Goal: Information Seeking & Learning: Learn about a topic

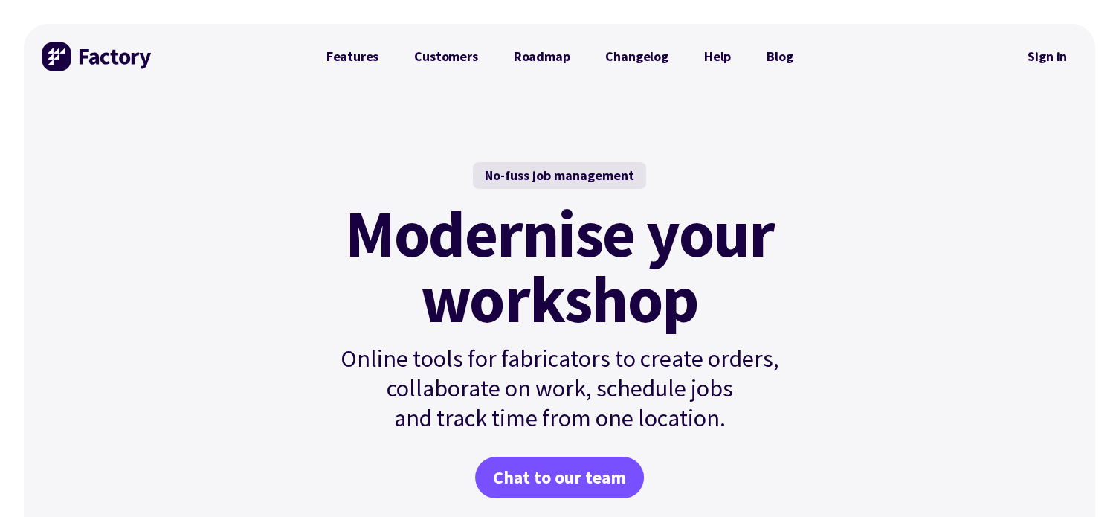
click at [372, 57] on link "Features" at bounding box center [353, 57] width 88 height 30
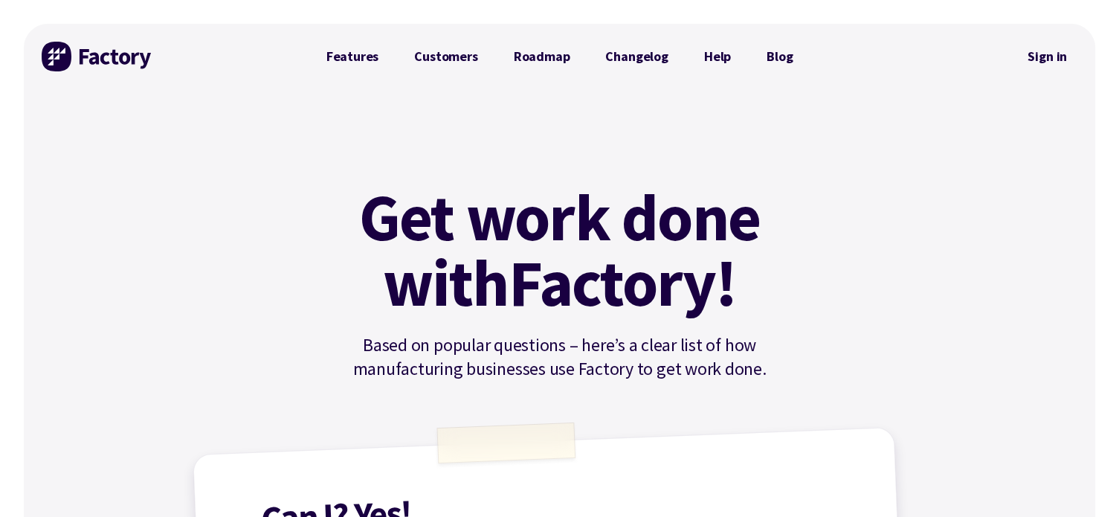
click at [116, 57] on img at bounding box center [98, 57] width 112 height 30
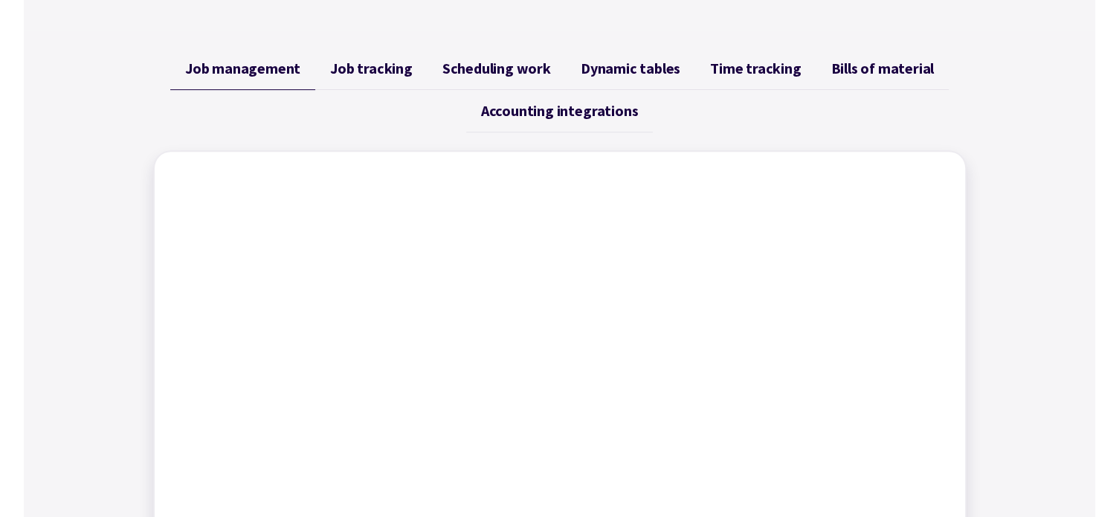
scroll to position [503, 0]
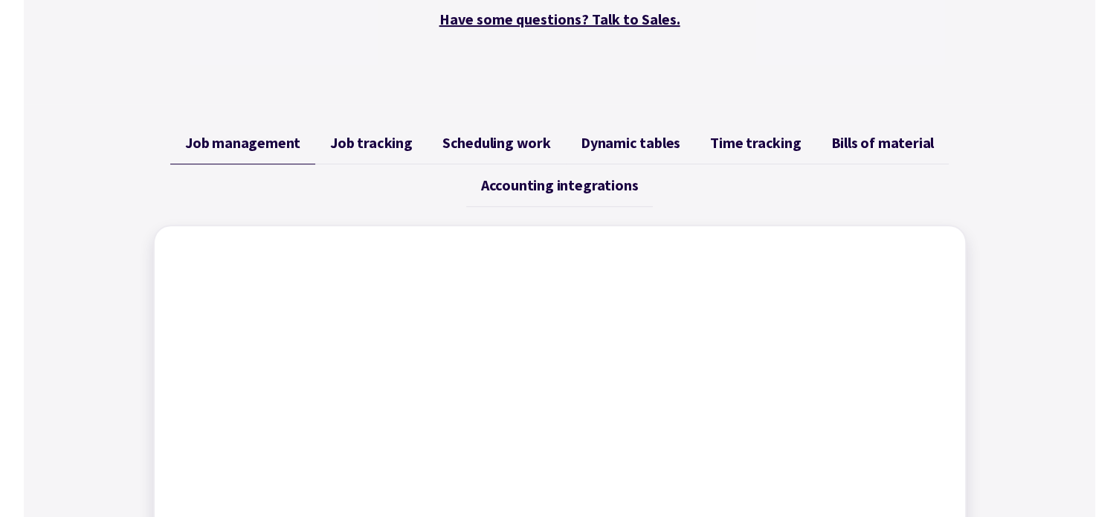
click at [375, 139] on span "Job tracking" at bounding box center [371, 143] width 83 height 18
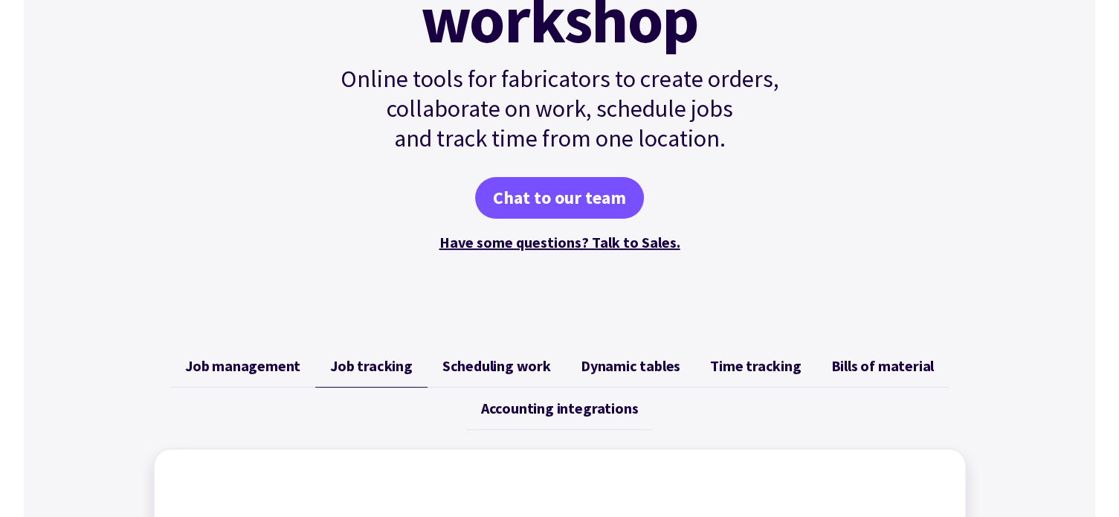
scroll to position [0, 0]
